Goal: Find specific page/section: Find specific page/section

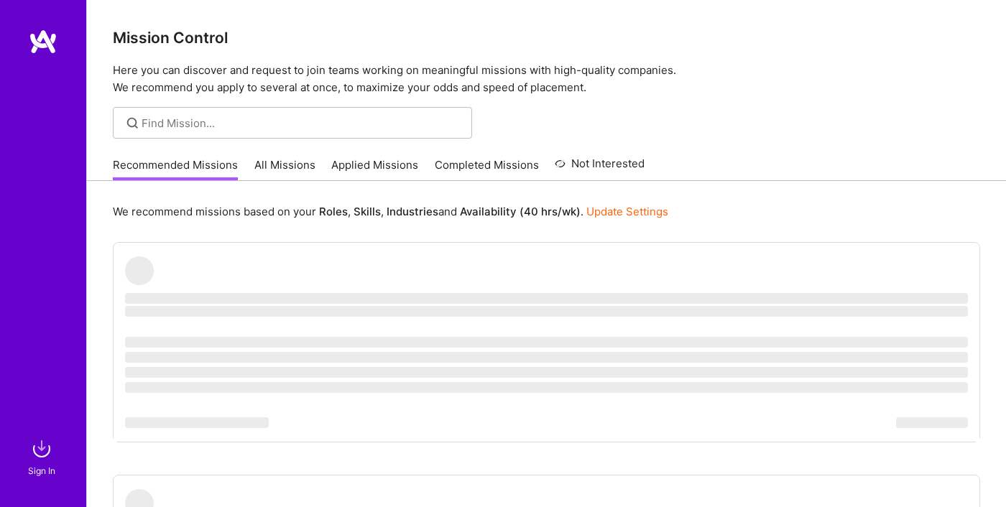
click at [47, 41] on img at bounding box center [43, 42] width 29 height 26
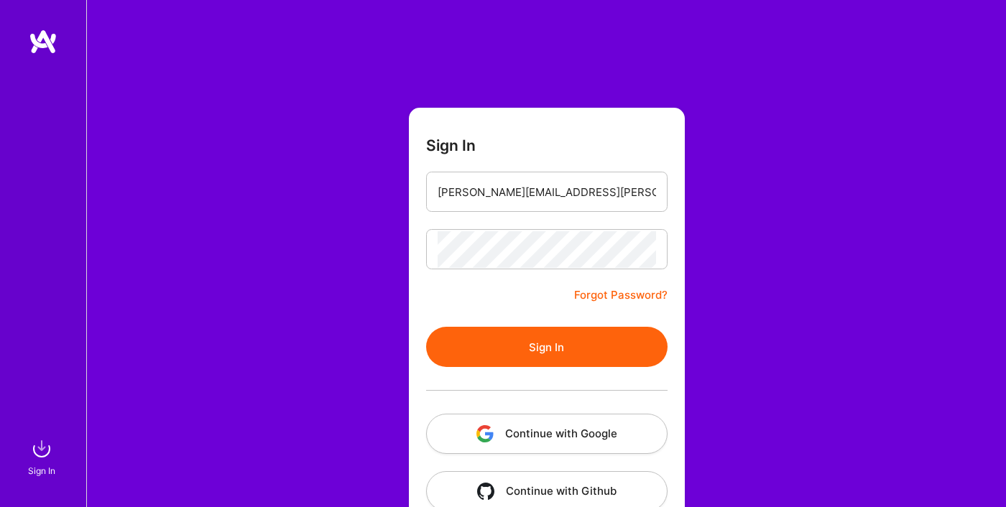
click at [604, 356] on button "Sign In" at bounding box center [546, 347] width 241 height 40
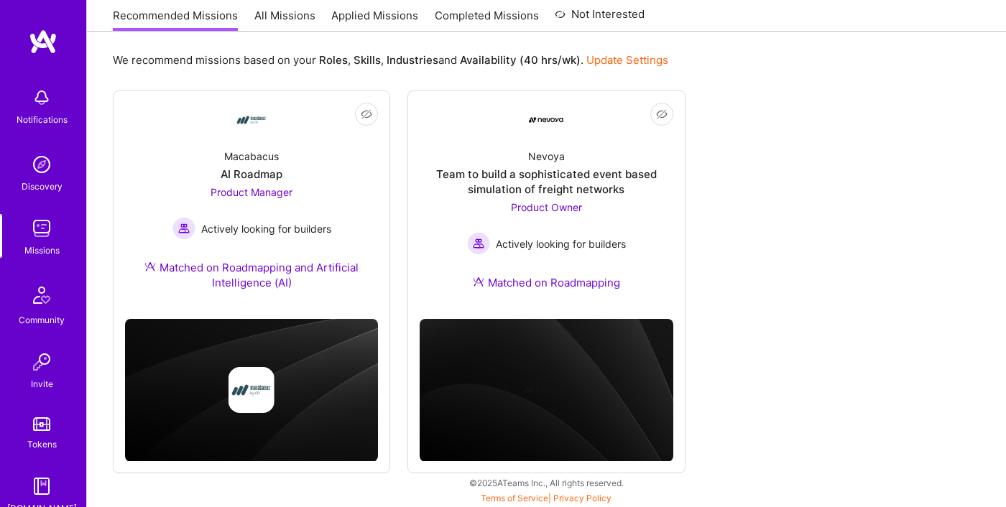
scroll to position [156, 0]
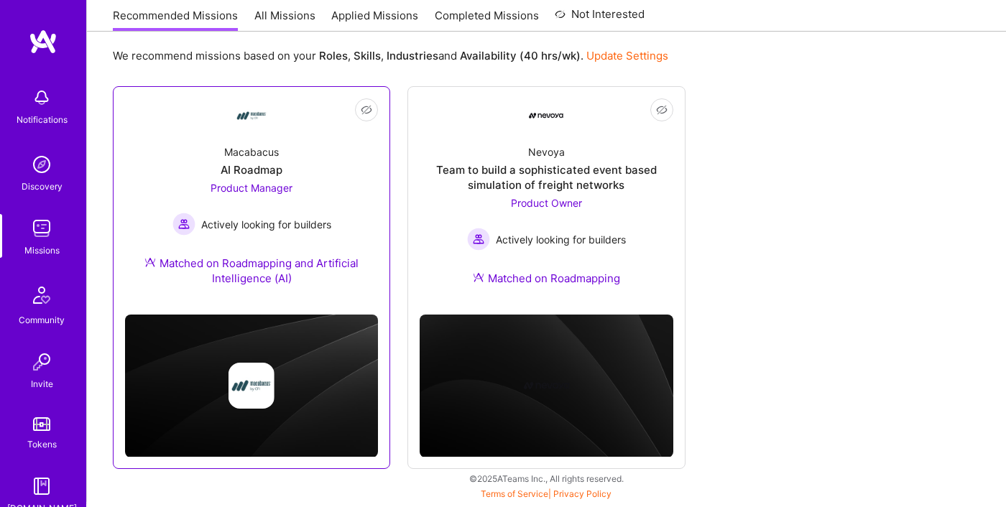
click at [262, 165] on div "AI Roadmap" at bounding box center [252, 169] width 62 height 15
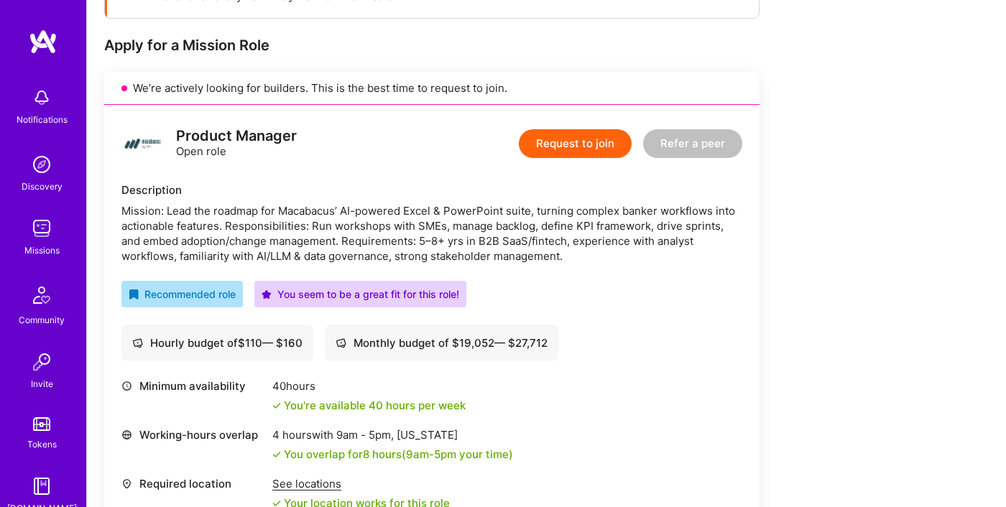
scroll to position [286, 0]
